Goal: Information Seeking & Learning: Learn about a topic

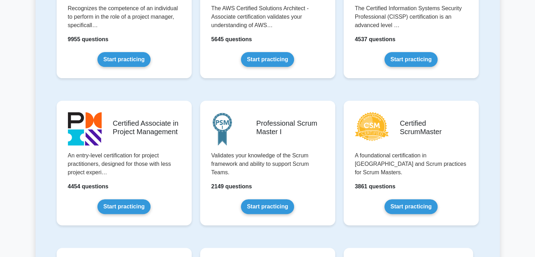
scroll to position [141, 0]
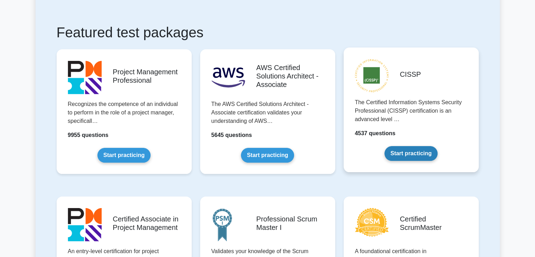
click at [414, 153] on link "Start practicing" at bounding box center [410, 153] width 53 height 15
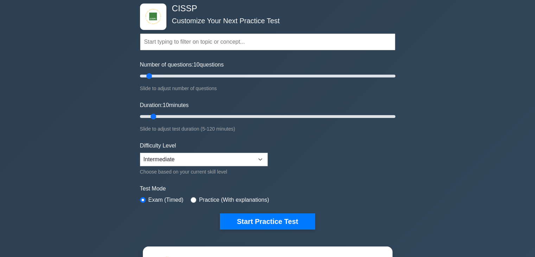
scroll to position [106, 0]
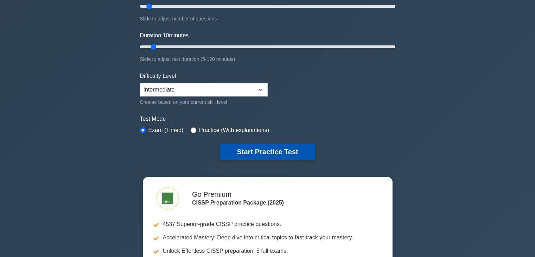
click at [288, 152] on button "Start Practice Test" at bounding box center [267, 151] width 95 height 16
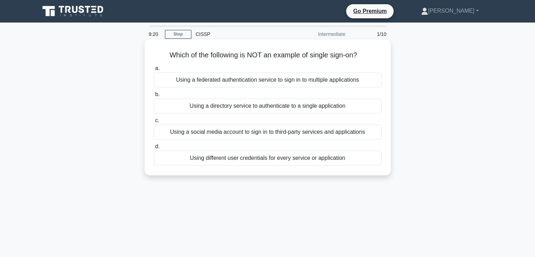
click at [252, 81] on div "Using a federated authentication service to sign in to multiple applications" at bounding box center [268, 79] width 228 height 15
click at [154, 71] on input "a. Using a federated authentication service to sign in to multiple applications" at bounding box center [154, 68] width 0 height 5
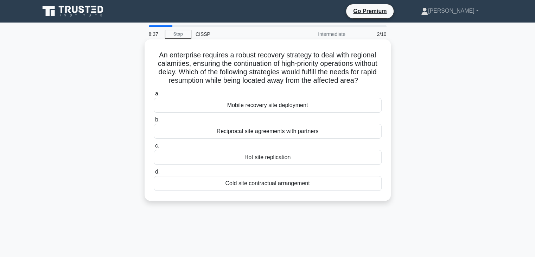
click at [257, 165] on div "Hot site replication" at bounding box center [268, 157] width 228 height 15
click at [154, 148] on input "c. Hot site replication" at bounding box center [154, 145] width 0 height 5
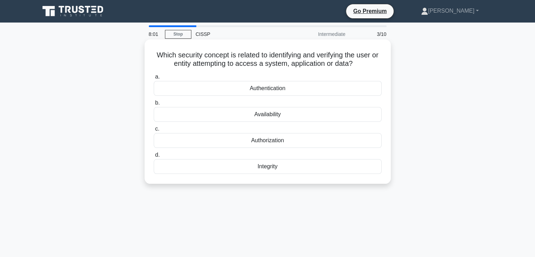
click at [276, 91] on div "Authentication" at bounding box center [268, 88] width 228 height 15
click at [154, 79] on input "a. Authentication" at bounding box center [154, 77] width 0 height 5
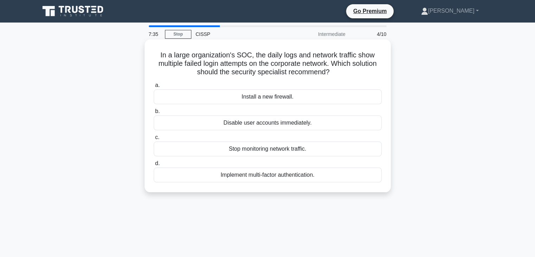
click at [273, 125] on div "Disable user accounts immediately." at bounding box center [268, 122] width 228 height 15
click at [154, 114] on input "b. Disable user accounts immediately." at bounding box center [154, 111] width 0 height 5
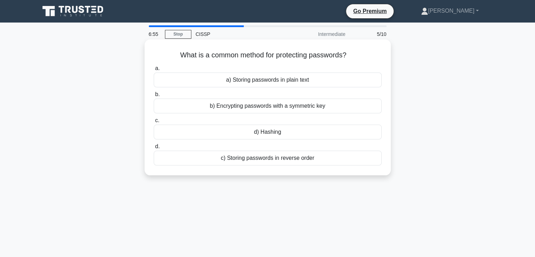
click at [258, 134] on div "d) Hashing" at bounding box center [268, 131] width 228 height 15
click at [154, 123] on input "c. d) Hashing" at bounding box center [154, 120] width 0 height 5
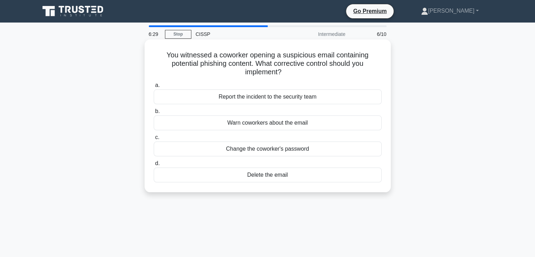
click at [281, 99] on div "Report the incident to the security team" at bounding box center [268, 96] width 228 height 15
click at [154, 88] on input "a. Report the incident to the security team" at bounding box center [154, 85] width 0 height 5
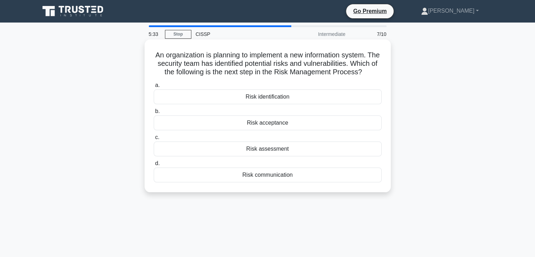
click at [244, 156] on div "Risk assessment" at bounding box center [268, 148] width 228 height 15
click at [154, 140] on input "c. Risk assessment" at bounding box center [154, 137] width 0 height 5
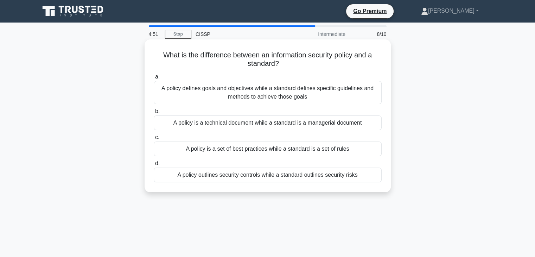
click at [334, 92] on div "A policy defines goals and objectives while a standard defines specific guideli…" at bounding box center [268, 92] width 228 height 23
click at [154, 79] on input "a. A policy defines goals and objectives while a standard defines specific guid…" at bounding box center [154, 77] width 0 height 5
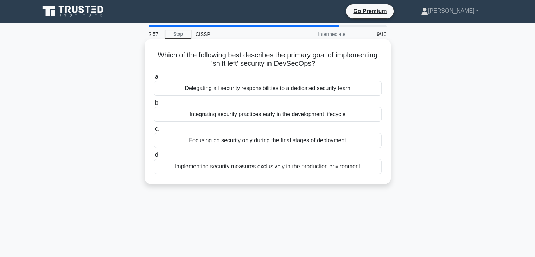
click at [249, 118] on div "Integrating security practices early in the development lifecycle" at bounding box center [268, 114] width 228 height 15
click at [154, 105] on input "b. Integrating security practices early in the development lifecycle" at bounding box center [154, 103] width 0 height 5
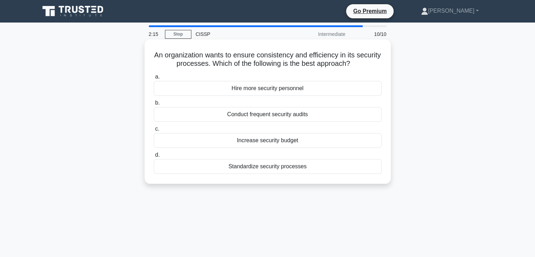
click at [284, 167] on div "Standardize security processes" at bounding box center [268, 166] width 228 height 15
click at [154, 157] on input "d. Standardize security processes" at bounding box center [154, 155] width 0 height 5
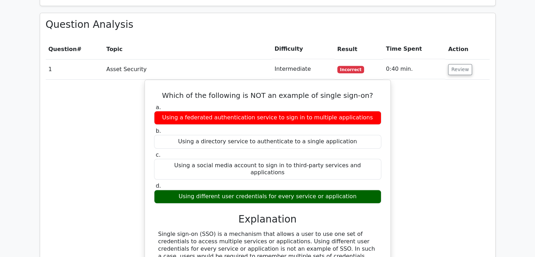
scroll to position [598, 0]
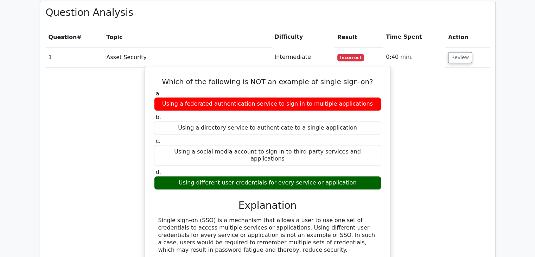
drag, startPoint x: 266, startPoint y: 209, endPoint x: 325, endPoint y: 215, distance: 59.4
click at [325, 217] on div "Single sign-on (SSO) is a mechanism that allows a user to use one set of creden…" at bounding box center [267, 235] width 219 height 37
drag, startPoint x: 253, startPoint y: 54, endPoint x: 312, endPoint y: 58, distance: 59.6
click at [312, 77] on h5 "Which of the following is NOT an example of single sign-on?" at bounding box center [267, 81] width 229 height 8
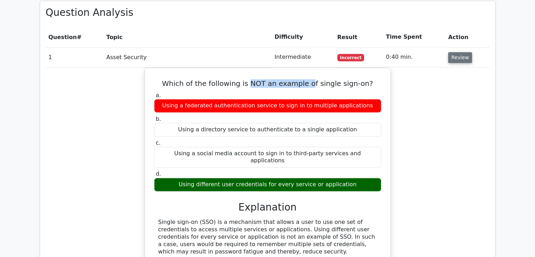
click at [457, 52] on button "Review" at bounding box center [460, 57] width 24 height 11
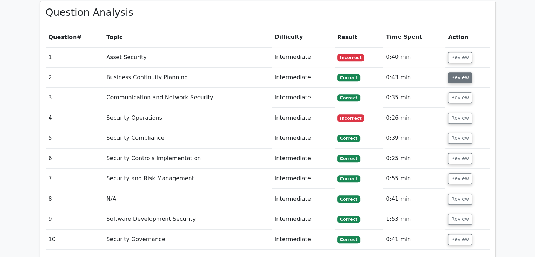
click at [462, 72] on button "Review" at bounding box center [460, 77] width 24 height 11
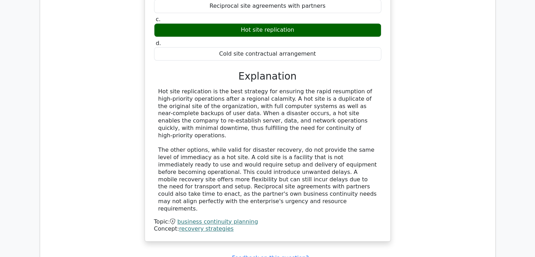
scroll to position [774, 0]
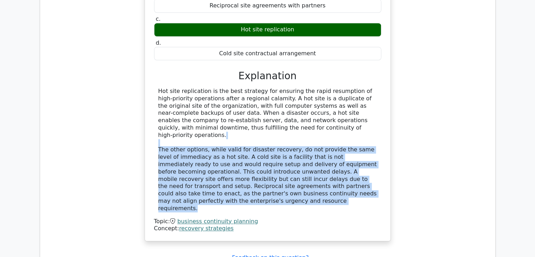
drag, startPoint x: 167, startPoint y: 103, endPoint x: 358, endPoint y: 152, distance: 197.2
click at [358, 152] on div "Hot site replication is the best strategy for ensuring the rapid resumption of …" at bounding box center [267, 150] width 219 height 124
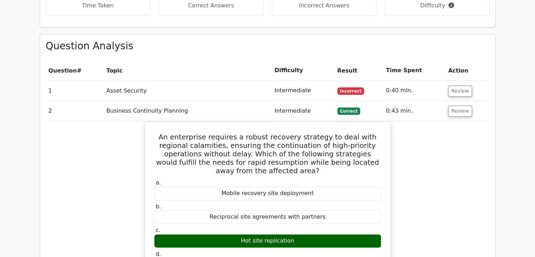
scroll to position [563, 0]
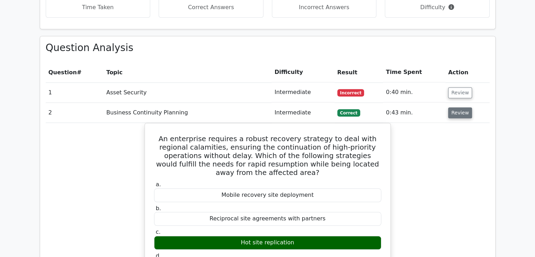
click at [456, 107] on button "Review" at bounding box center [460, 112] width 24 height 11
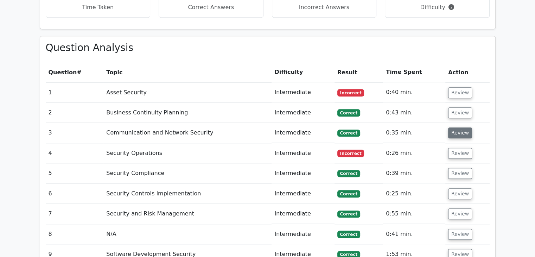
click at [461, 127] on button "Review" at bounding box center [460, 132] width 24 height 11
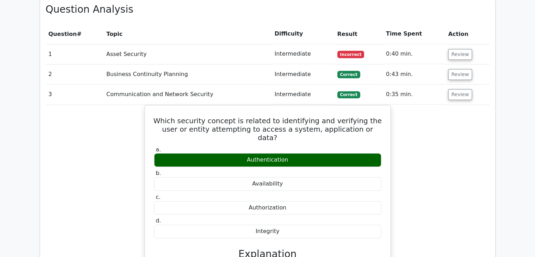
scroll to position [598, 0]
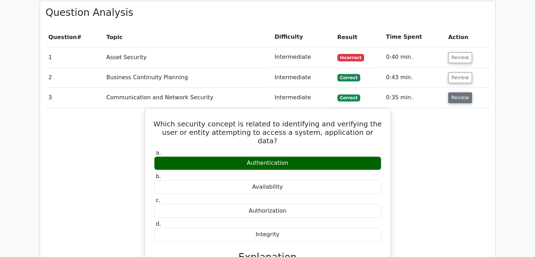
click at [459, 92] on button "Review" at bounding box center [460, 97] width 24 height 11
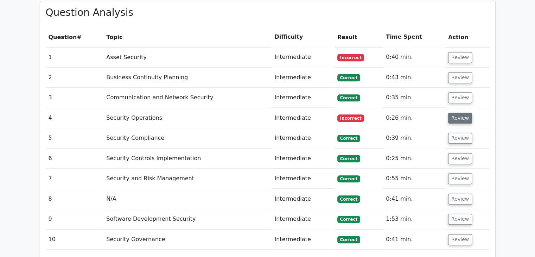
click at [466, 113] on button "Review" at bounding box center [460, 118] width 24 height 11
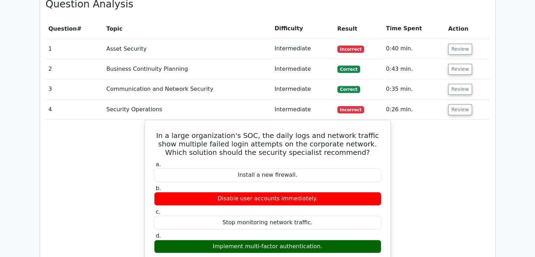
scroll to position [563, 0]
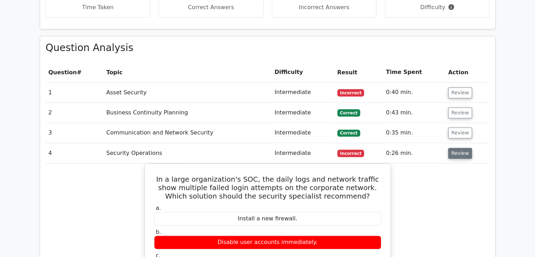
click at [455, 148] on button "Review" at bounding box center [460, 153] width 24 height 11
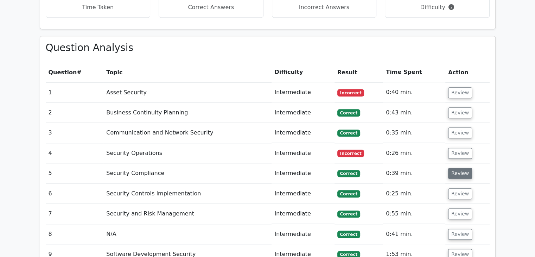
click at [464, 168] on button "Review" at bounding box center [460, 173] width 24 height 11
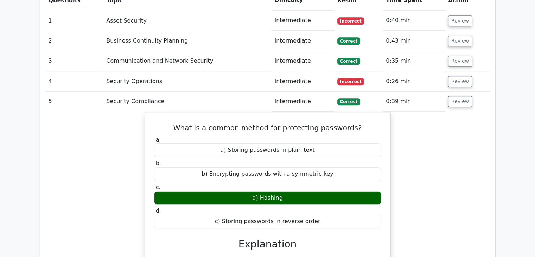
scroll to position [633, 0]
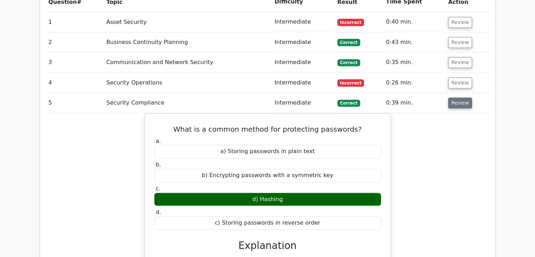
click at [463, 97] on button "Review" at bounding box center [460, 102] width 24 height 11
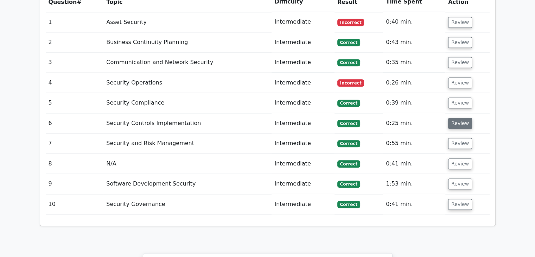
click at [463, 118] on button "Review" at bounding box center [460, 123] width 24 height 11
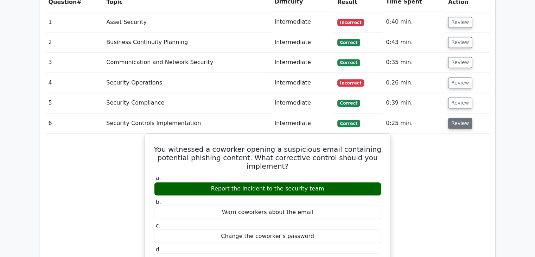
click at [454, 118] on button "Review" at bounding box center [460, 123] width 24 height 11
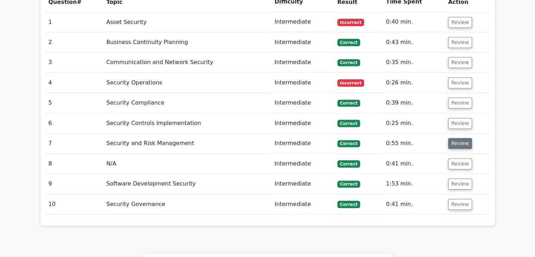
click at [456, 138] on button "Review" at bounding box center [460, 143] width 24 height 11
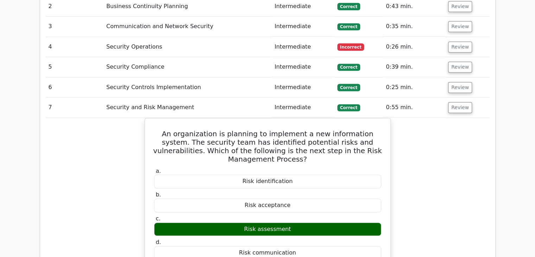
scroll to position [703, 0]
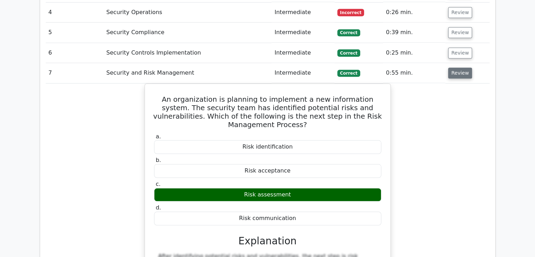
click at [460, 68] on button "Review" at bounding box center [460, 73] width 24 height 11
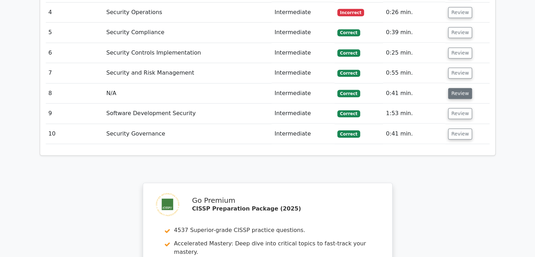
click at [460, 88] on button "Review" at bounding box center [460, 93] width 24 height 11
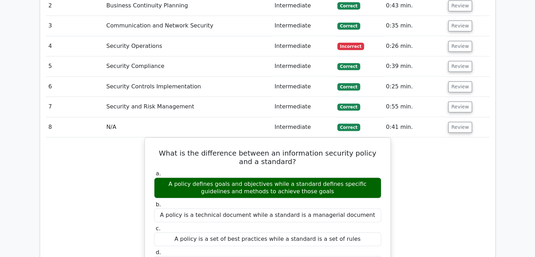
scroll to position [668, 0]
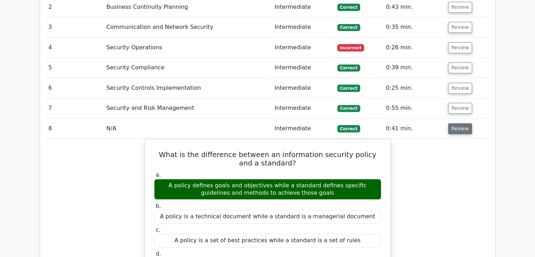
click at [465, 123] on button "Review" at bounding box center [460, 128] width 24 height 11
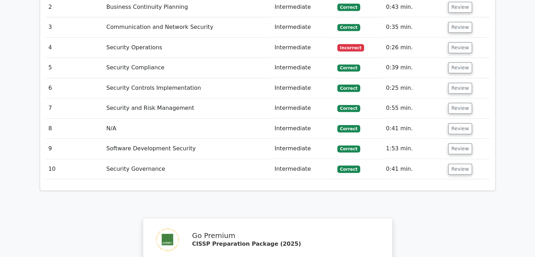
click at [461, 139] on td "Review" at bounding box center [467, 149] width 44 height 20
click at [462, 143] on button "Review" at bounding box center [460, 148] width 24 height 11
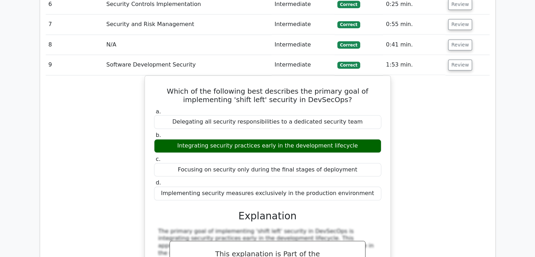
scroll to position [739, 0]
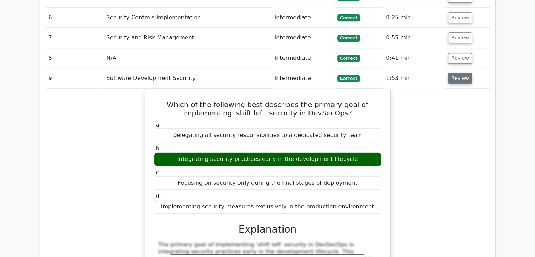
click at [454, 73] on button "Review" at bounding box center [460, 78] width 24 height 11
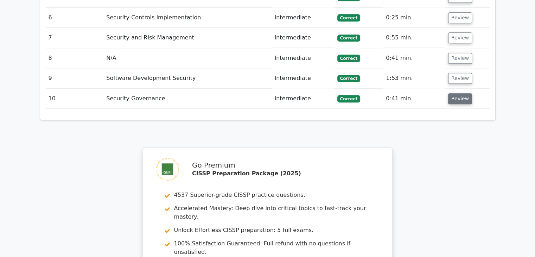
click at [460, 93] on button "Review" at bounding box center [460, 98] width 24 height 11
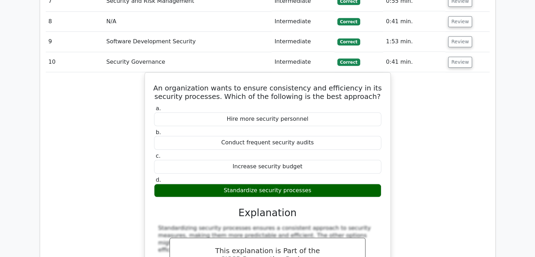
scroll to position [774, 0]
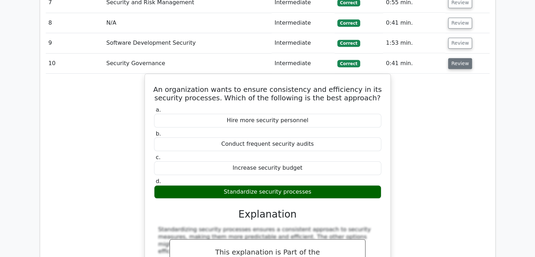
click at [465, 58] on button "Review" at bounding box center [460, 63] width 24 height 11
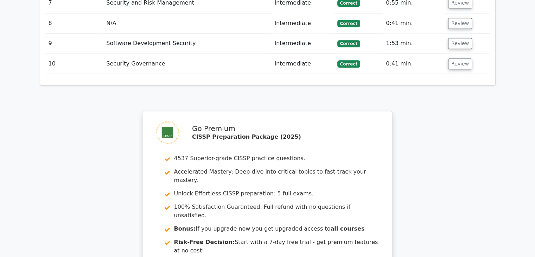
scroll to position [879, 0]
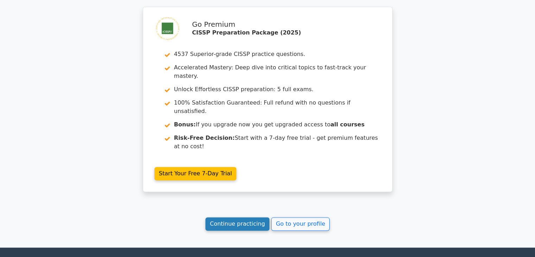
click at [228, 217] on link "Continue practicing" at bounding box center [237, 223] width 64 height 13
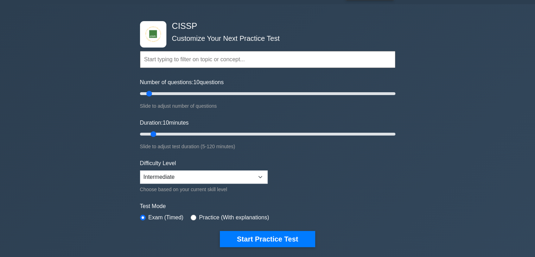
scroll to position [35, 0]
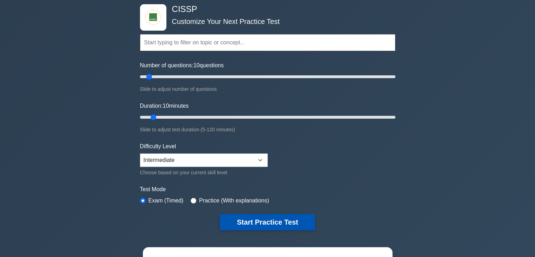
click at [281, 220] on button "Start Practice Test" at bounding box center [267, 222] width 95 height 16
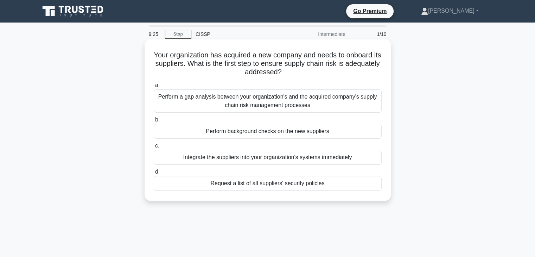
click at [242, 101] on div "Perform a gap analysis between your organization's and the acquired company's s…" at bounding box center [268, 100] width 228 height 23
click at [154, 88] on input "a. Perform a gap analysis between your organization's and the acquired company'…" at bounding box center [154, 85] width 0 height 5
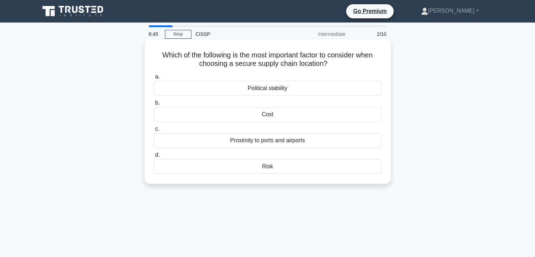
click at [264, 115] on div "Cost" at bounding box center [268, 114] width 228 height 15
click at [154, 105] on input "b. Cost" at bounding box center [154, 103] width 0 height 5
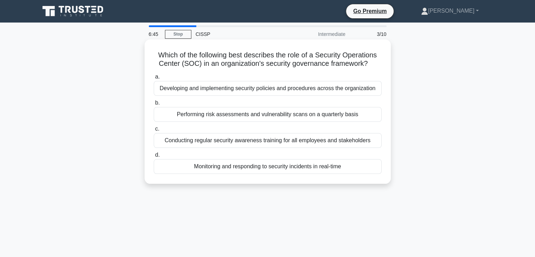
click at [243, 166] on div "Monitoring and responding to security incidents in real-time" at bounding box center [268, 166] width 228 height 15
click at [154, 157] on input "d. Monitoring and responding to security incidents in real-time" at bounding box center [154, 155] width 0 height 5
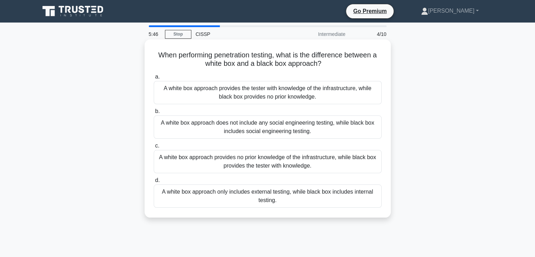
click at [266, 86] on div "A white box approach provides the tester with knowledge of the infrastructure, …" at bounding box center [268, 92] width 228 height 23
click at [154, 79] on input "a. A white box approach provides the tester with knowledge of the infrastructur…" at bounding box center [154, 77] width 0 height 5
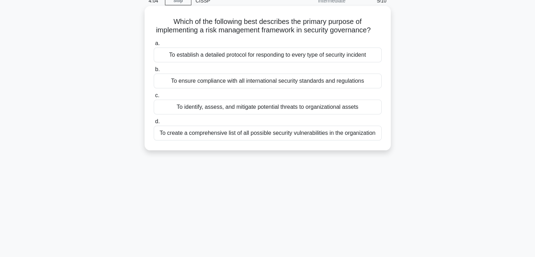
scroll to position [35, 0]
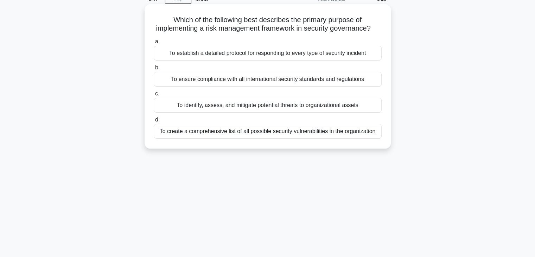
click at [314, 60] on div "To establish a detailed protocol for responding to every type of security incid…" at bounding box center [268, 53] width 228 height 15
click at [154, 44] on input "a. To establish a detailed protocol for responding to every type of security in…" at bounding box center [154, 41] width 0 height 5
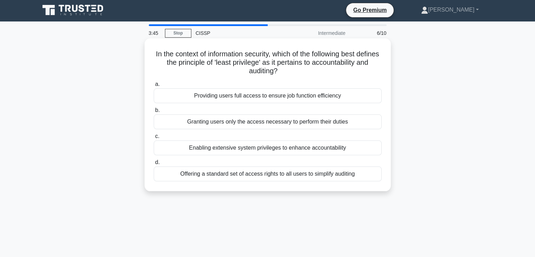
scroll to position [0, 0]
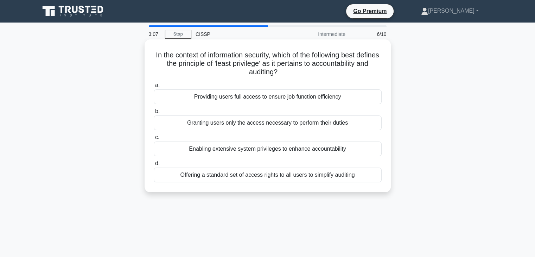
click at [319, 124] on div "Granting users only the access necessary to perform their duties" at bounding box center [268, 122] width 228 height 15
click at [154, 114] on input "b. Granting users only the access necessary to perform their duties" at bounding box center [154, 111] width 0 height 5
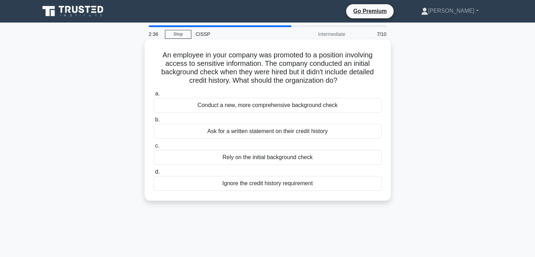
click at [306, 104] on div "Conduct a new, more comprehensive background check" at bounding box center [268, 105] width 228 height 15
click at [154, 96] on input "a. Conduct a new, more comprehensive background check" at bounding box center [154, 93] width 0 height 5
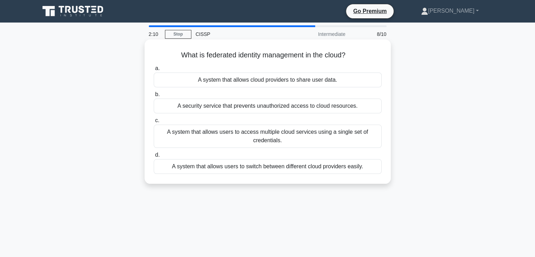
drag, startPoint x: 269, startPoint y: 103, endPoint x: 263, endPoint y: 111, distance: 10.1
drag, startPoint x: 263, startPoint y: 111, endPoint x: 216, endPoint y: 117, distance: 47.1
click at [322, 134] on div "A system that allows users to access multiple cloud services using a single set…" at bounding box center [268, 135] width 228 height 23
click at [154, 123] on input "c. A system that allows users to access multiple cloud services using a single …" at bounding box center [154, 120] width 0 height 5
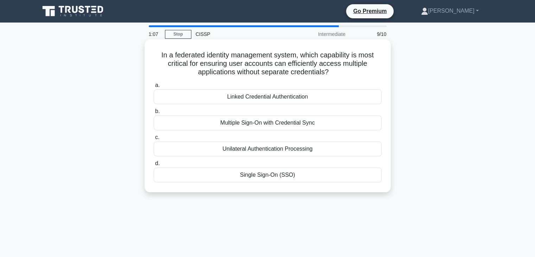
click at [270, 177] on div "Single Sign-On (SSO)" at bounding box center [268, 174] width 228 height 15
click at [154, 166] on input "d. Single Sign-On (SSO)" at bounding box center [154, 163] width 0 height 5
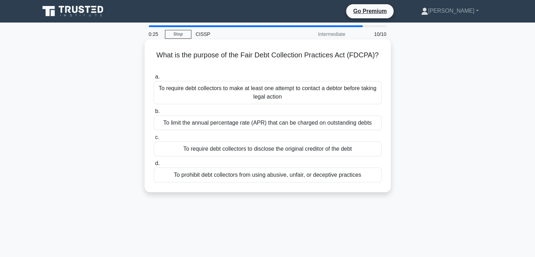
drag, startPoint x: 357, startPoint y: 66, endPoint x: 298, endPoint y: 73, distance: 59.8
click at [298, 73] on div "a. To require debt collectors to make at least one attempt to contact a debtor …" at bounding box center [267, 127] width 236 height 113
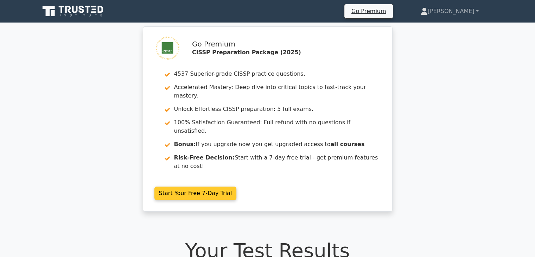
click at [237, 186] on link "Start Your Free 7-Day Trial" at bounding box center [195, 192] width 82 height 13
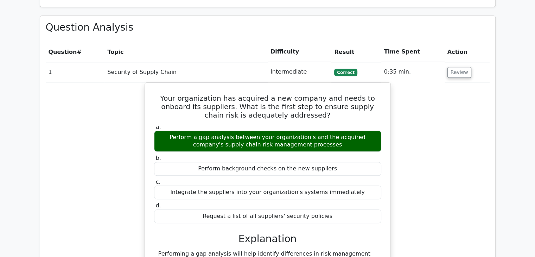
scroll to position [457, 0]
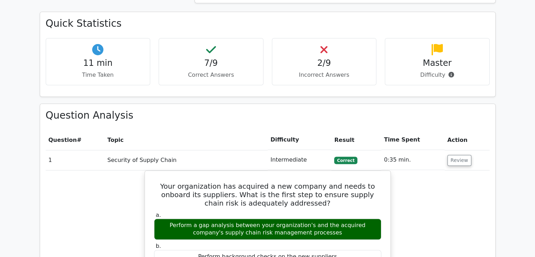
click at [459, 150] on td "Review" at bounding box center [467, 160] width 45 height 20
click at [462, 155] on button "Review" at bounding box center [459, 160] width 24 height 11
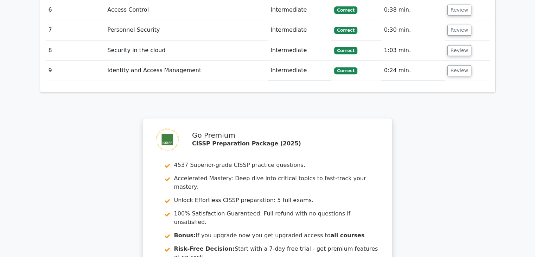
scroll to position [666, 0]
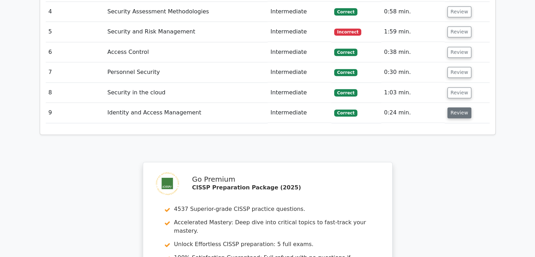
click at [459, 107] on button "Review" at bounding box center [459, 112] width 24 height 11
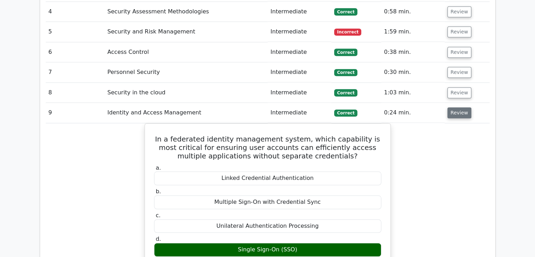
click at [462, 107] on button "Review" at bounding box center [459, 112] width 24 height 11
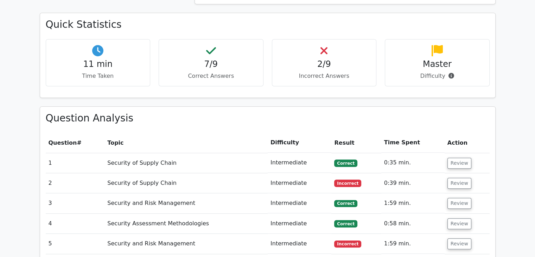
scroll to position [455, 0]
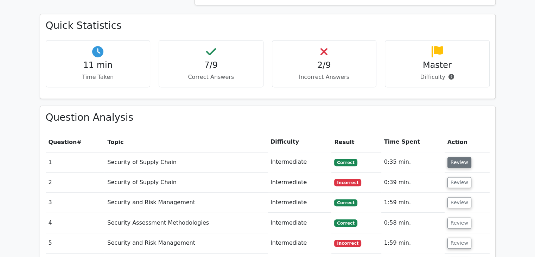
click at [453, 157] on button "Review" at bounding box center [459, 162] width 24 height 11
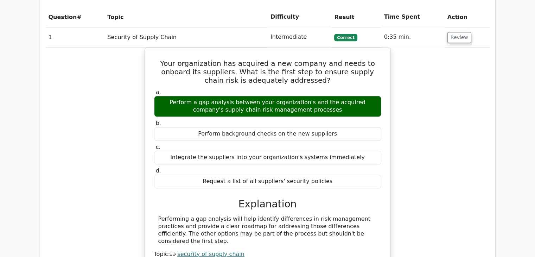
scroll to position [525, 0]
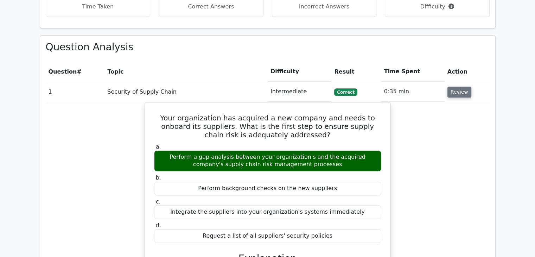
click at [464, 87] on button "Review" at bounding box center [459, 92] width 24 height 11
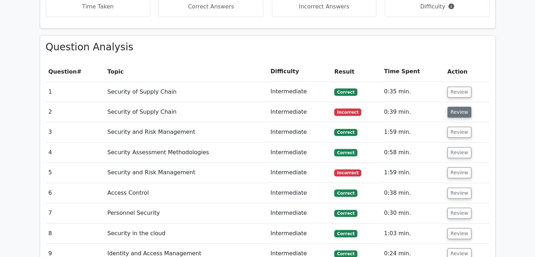
click at [462, 107] on button "Review" at bounding box center [459, 112] width 24 height 11
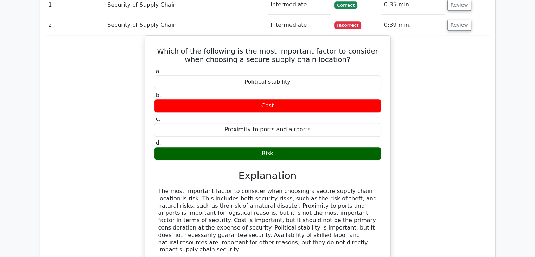
scroll to position [596, 0]
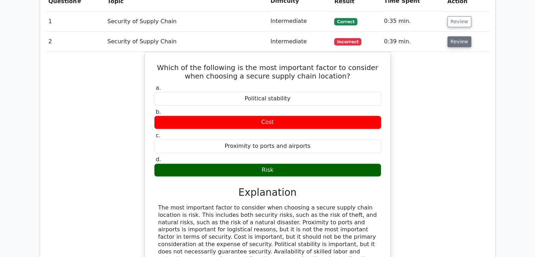
click at [456, 36] on button "Review" at bounding box center [459, 41] width 24 height 11
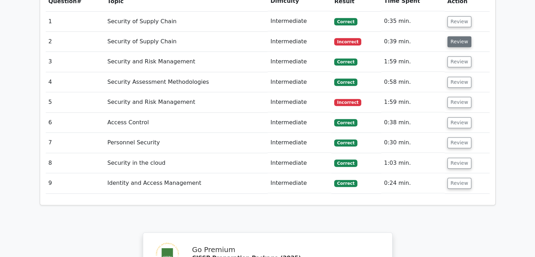
click at [456, 36] on button "Review" at bounding box center [459, 41] width 24 height 11
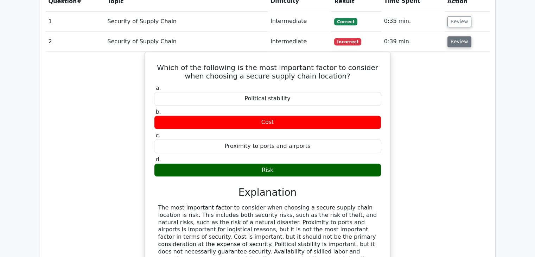
click at [456, 36] on button "Review" at bounding box center [459, 41] width 24 height 11
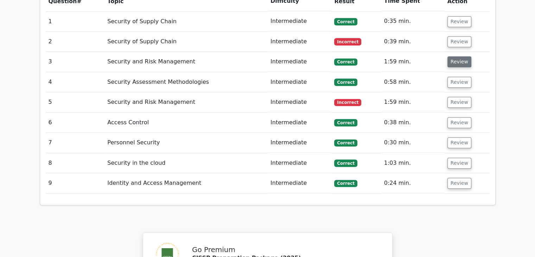
click at [456, 56] on button "Review" at bounding box center [459, 61] width 24 height 11
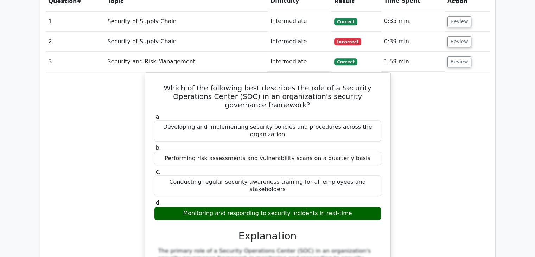
drag, startPoint x: 318, startPoint y: 12, endPoint x: 177, endPoint y: 35, distance: 142.5
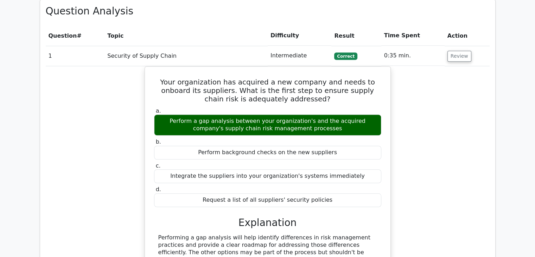
scroll to position [561, 0]
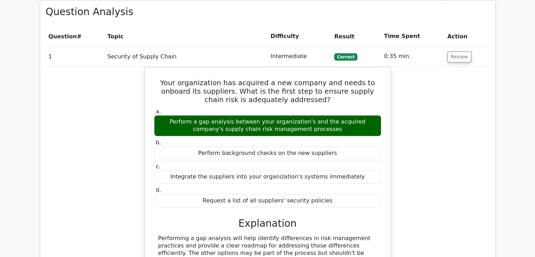
drag, startPoint x: 433, startPoint y: 110, endPoint x: 471, endPoint y: 96, distance: 40.8
click at [471, 96] on div "Your organization has acquired a new company and needs to onboard its suppliers…" at bounding box center [268, 184] width 444 height 235
click at [448, 51] on button "Review" at bounding box center [459, 56] width 24 height 11
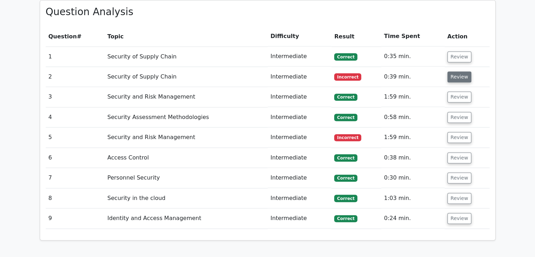
click at [459, 71] on button "Review" at bounding box center [459, 76] width 24 height 11
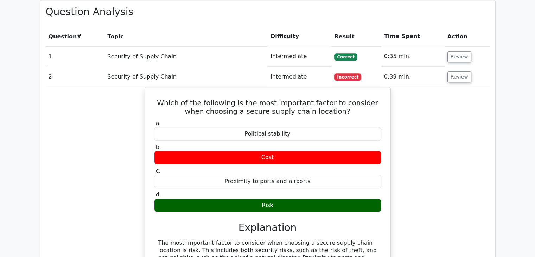
click at [461, 67] on td "Review" at bounding box center [467, 77] width 45 height 20
click at [458, 71] on button "Review" at bounding box center [459, 76] width 24 height 11
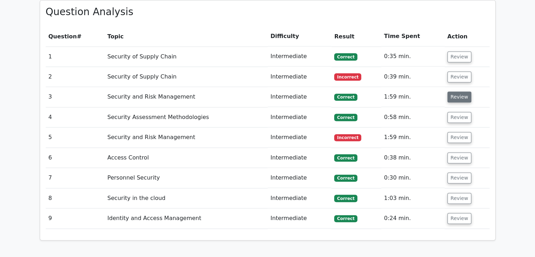
click at [457, 91] on button "Review" at bounding box center [459, 96] width 24 height 11
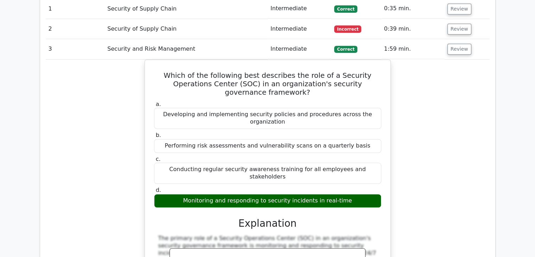
scroll to position [631, 0]
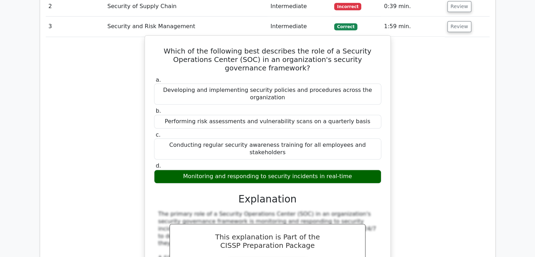
drag, startPoint x: 392, startPoint y: 114, endPoint x: 380, endPoint y: 116, distance: 12.5
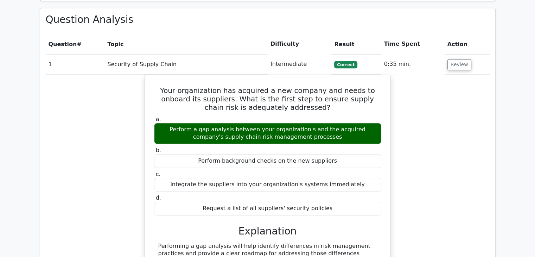
scroll to position [551, 0]
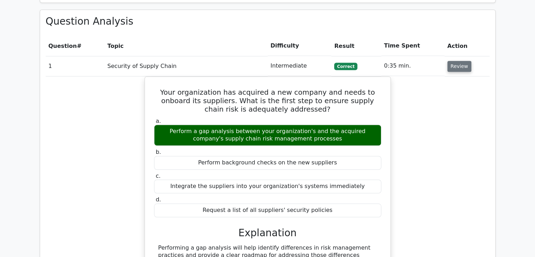
click at [458, 61] on button "Review" at bounding box center [459, 66] width 24 height 11
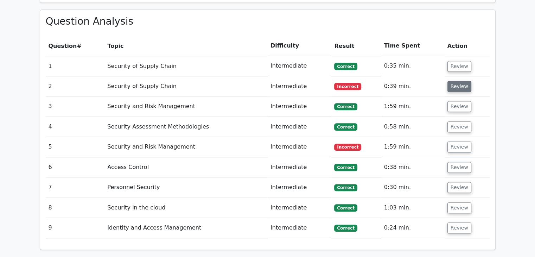
click at [454, 81] on button "Review" at bounding box center [459, 86] width 24 height 11
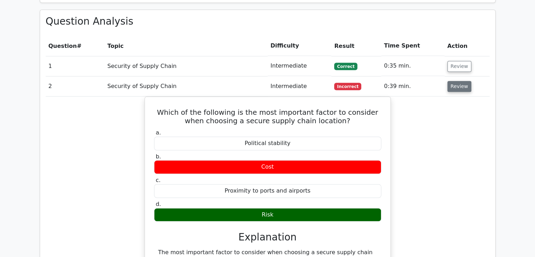
click at [454, 81] on button "Review" at bounding box center [459, 86] width 24 height 11
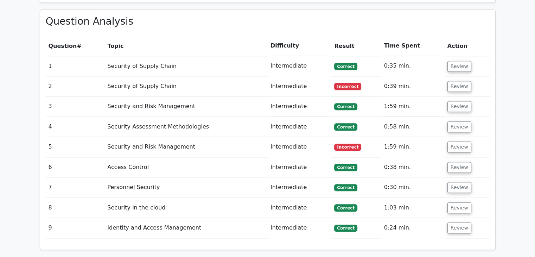
click at [453, 96] on td "Review" at bounding box center [467, 106] width 45 height 20
click at [454, 101] on button "Review" at bounding box center [459, 106] width 24 height 11
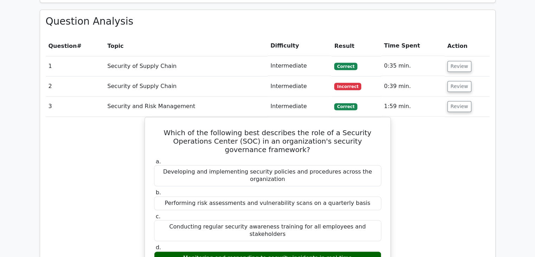
drag, startPoint x: 436, startPoint y: 78, endPoint x: 432, endPoint y: 75, distance: 5.0
drag, startPoint x: 432, startPoint y: 75, endPoint x: 486, endPoint y: 87, distance: 56.0
click at [486, 96] on td "Review" at bounding box center [467, 106] width 45 height 20
drag, startPoint x: 389, startPoint y: 66, endPoint x: 100, endPoint y: 33, distance: 291.3
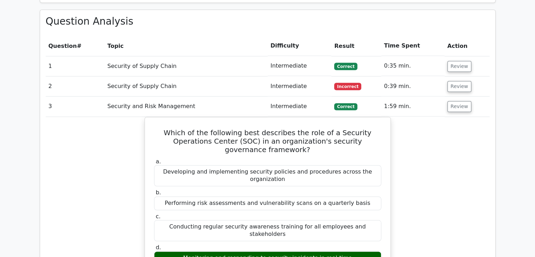
click at [460, 101] on button "Review" at bounding box center [459, 106] width 24 height 11
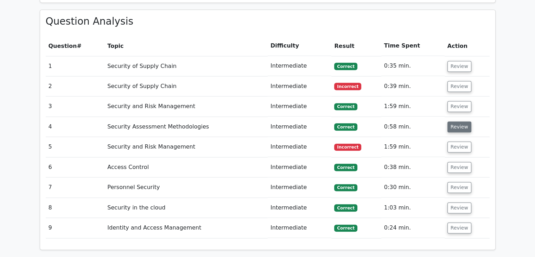
click at [459, 121] on button "Review" at bounding box center [459, 126] width 24 height 11
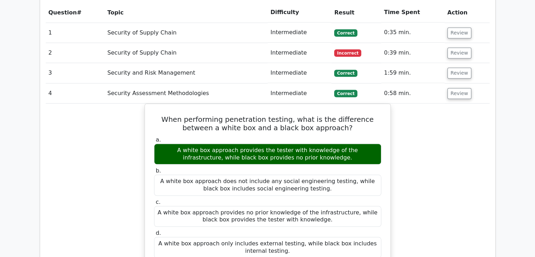
scroll to position [586, 0]
